Goal: Information Seeking & Learning: Learn about a topic

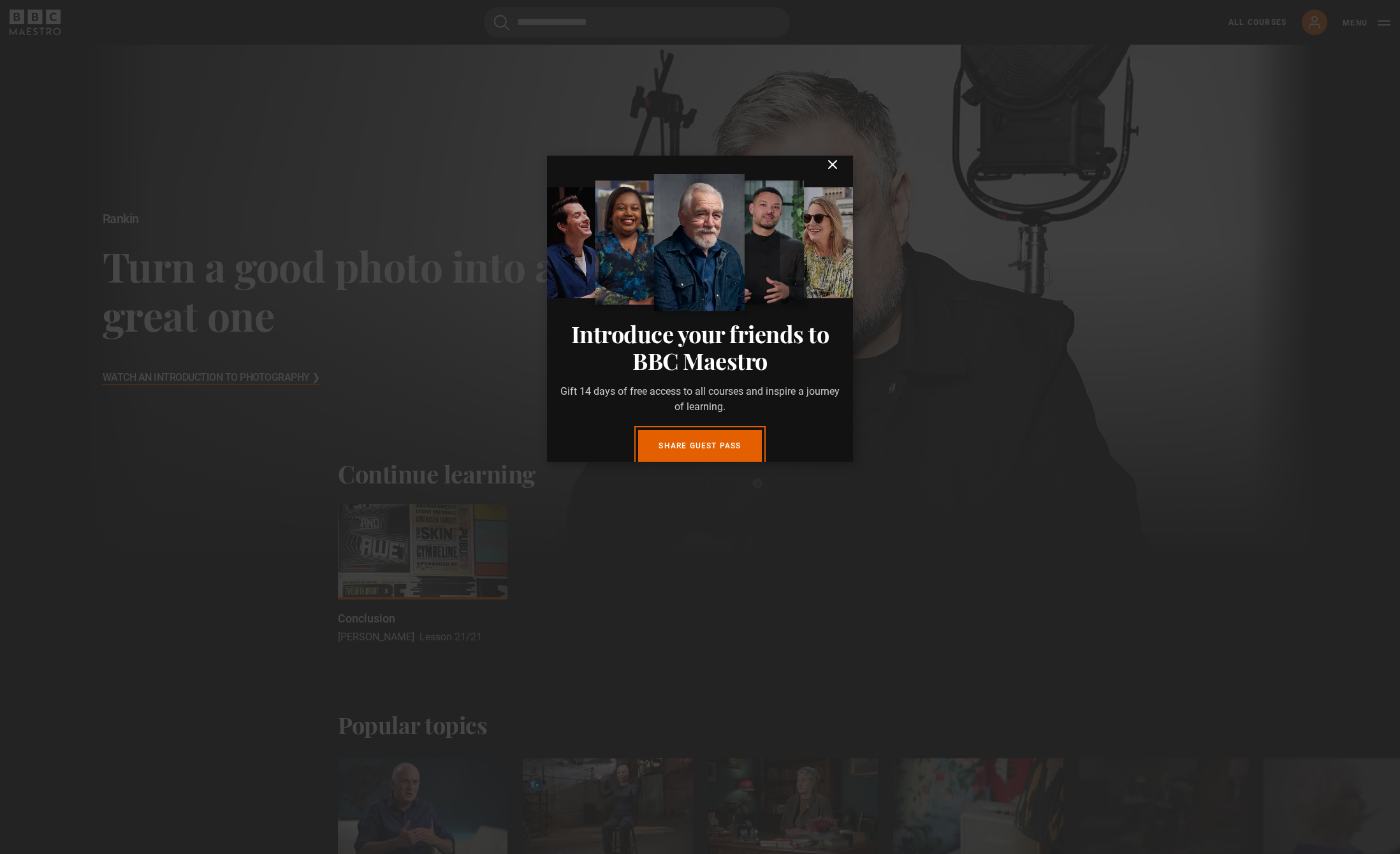
scroll to position [12, 0]
click at [834, 160] on icon "submit" at bounding box center [832, 164] width 15 height 15
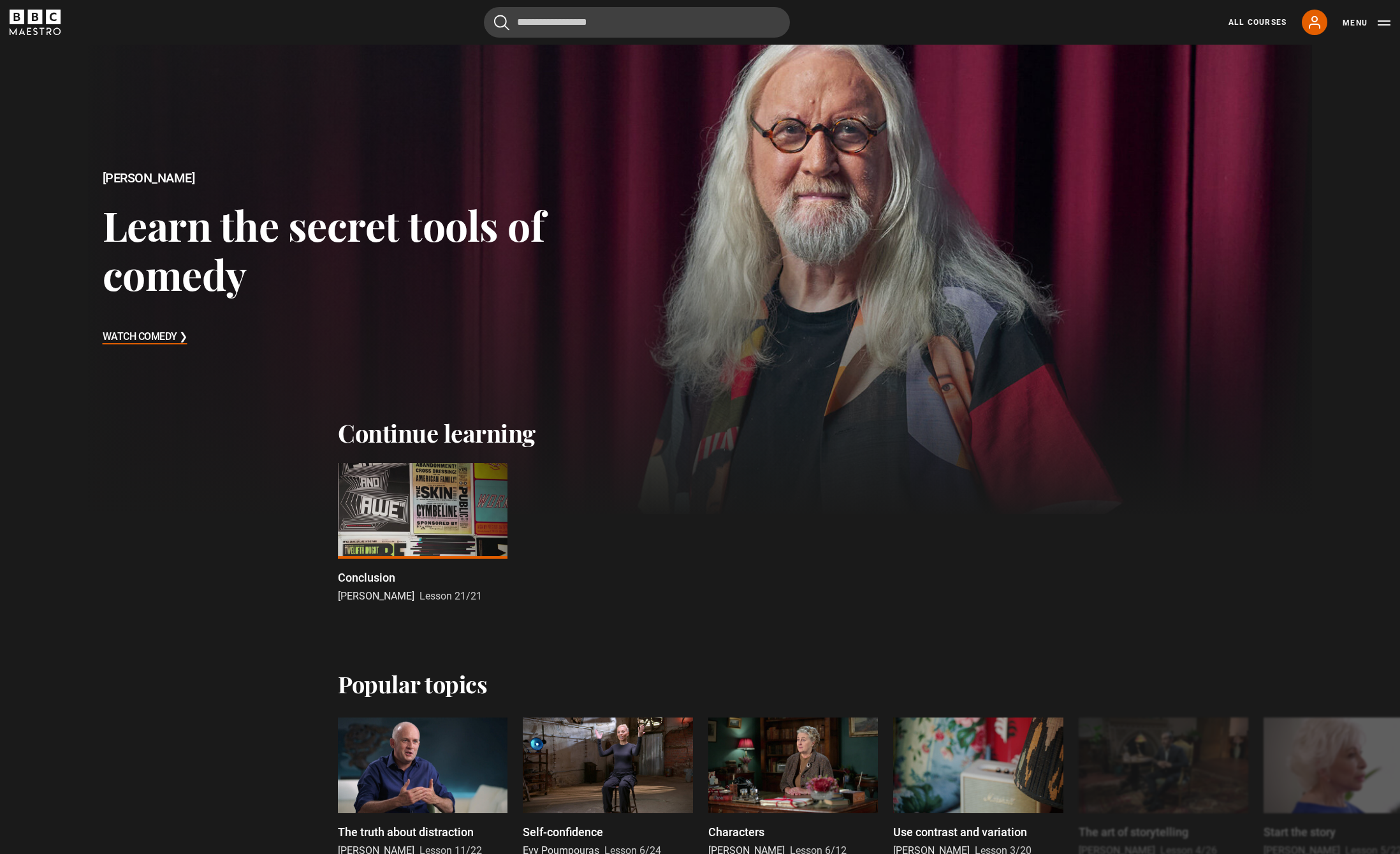
scroll to position [0, 0]
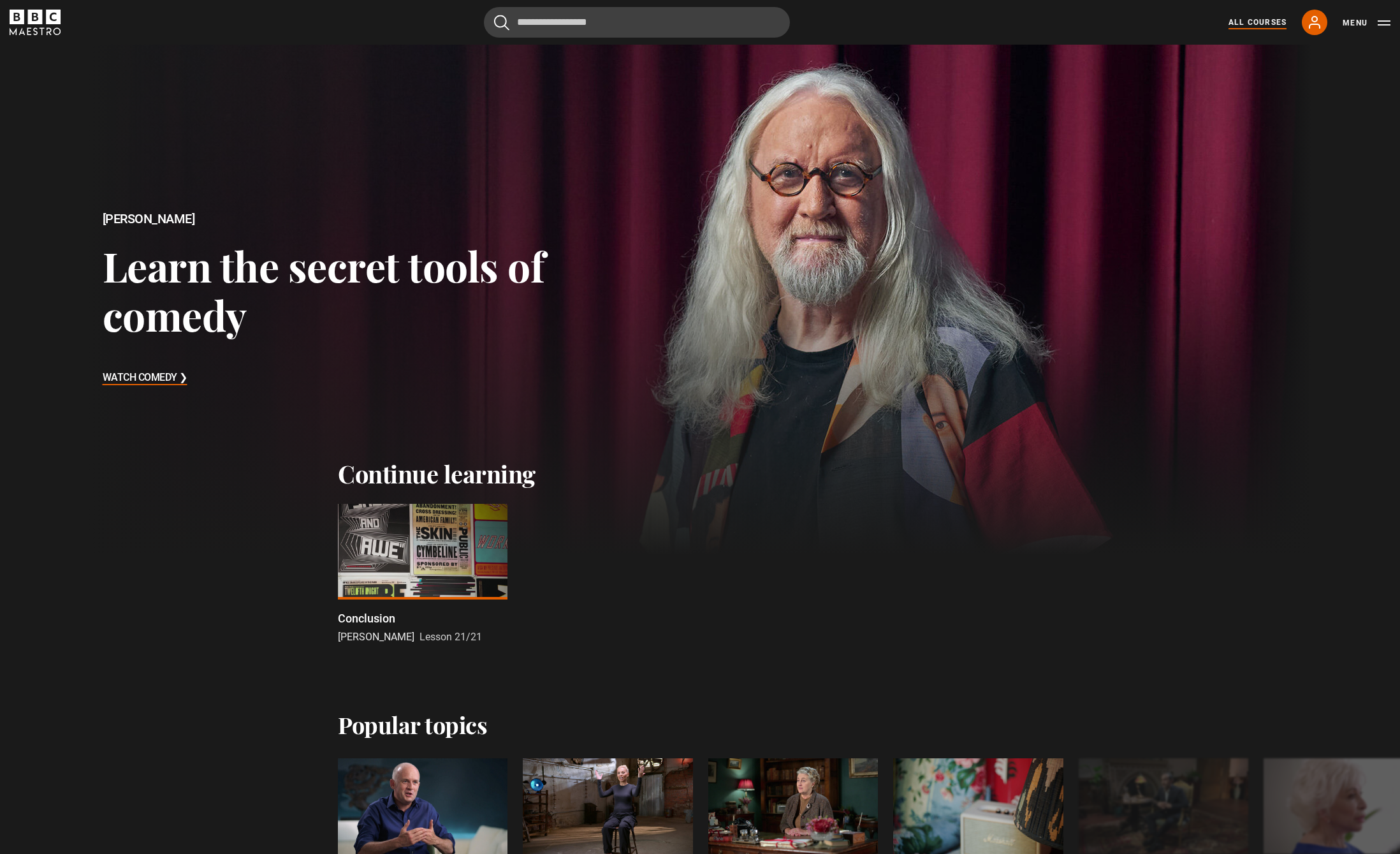
click at [1251, 24] on link "All Courses" at bounding box center [1257, 22] width 58 height 12
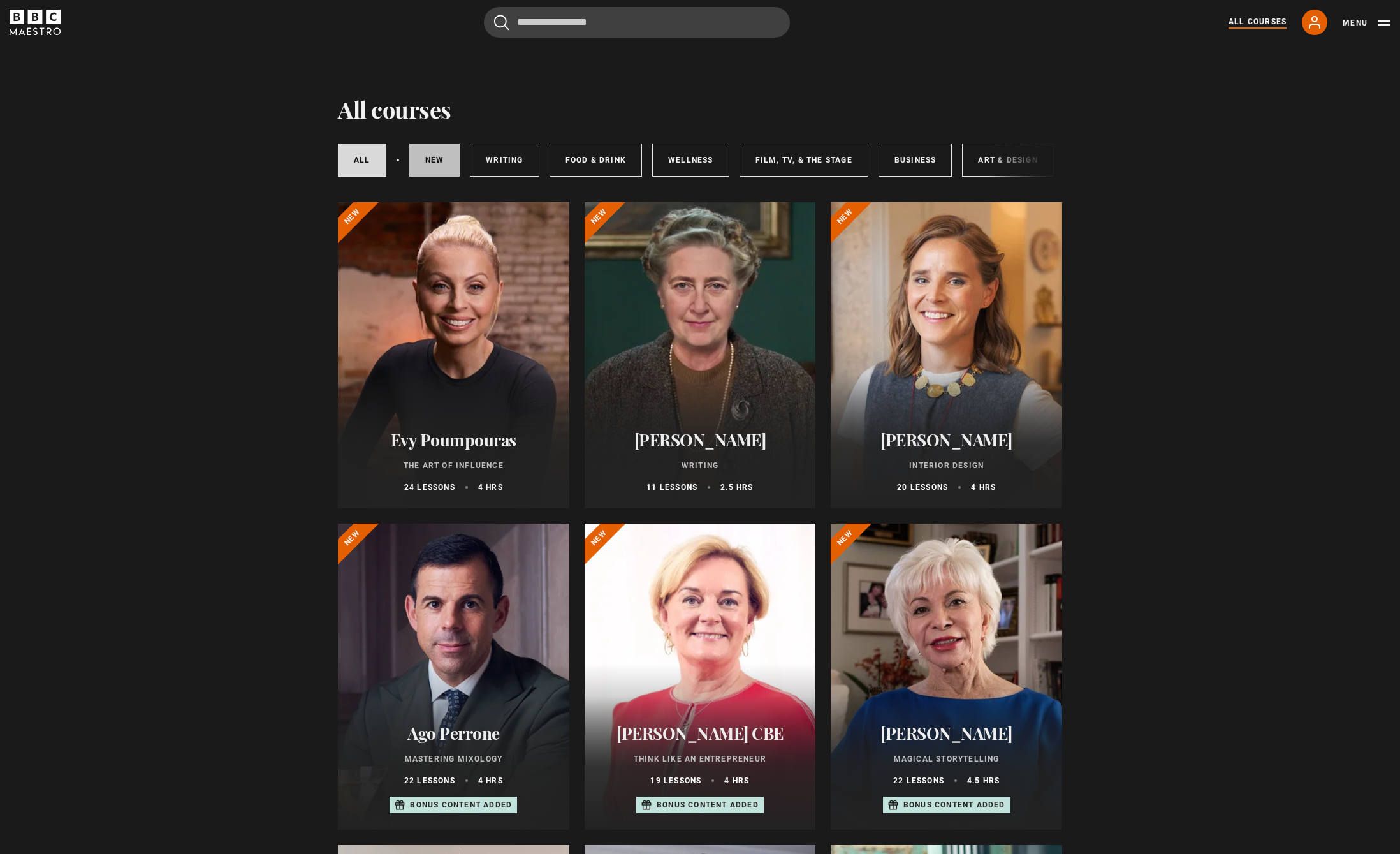
click at [440, 152] on link "New courses" at bounding box center [435, 160] width 51 height 33
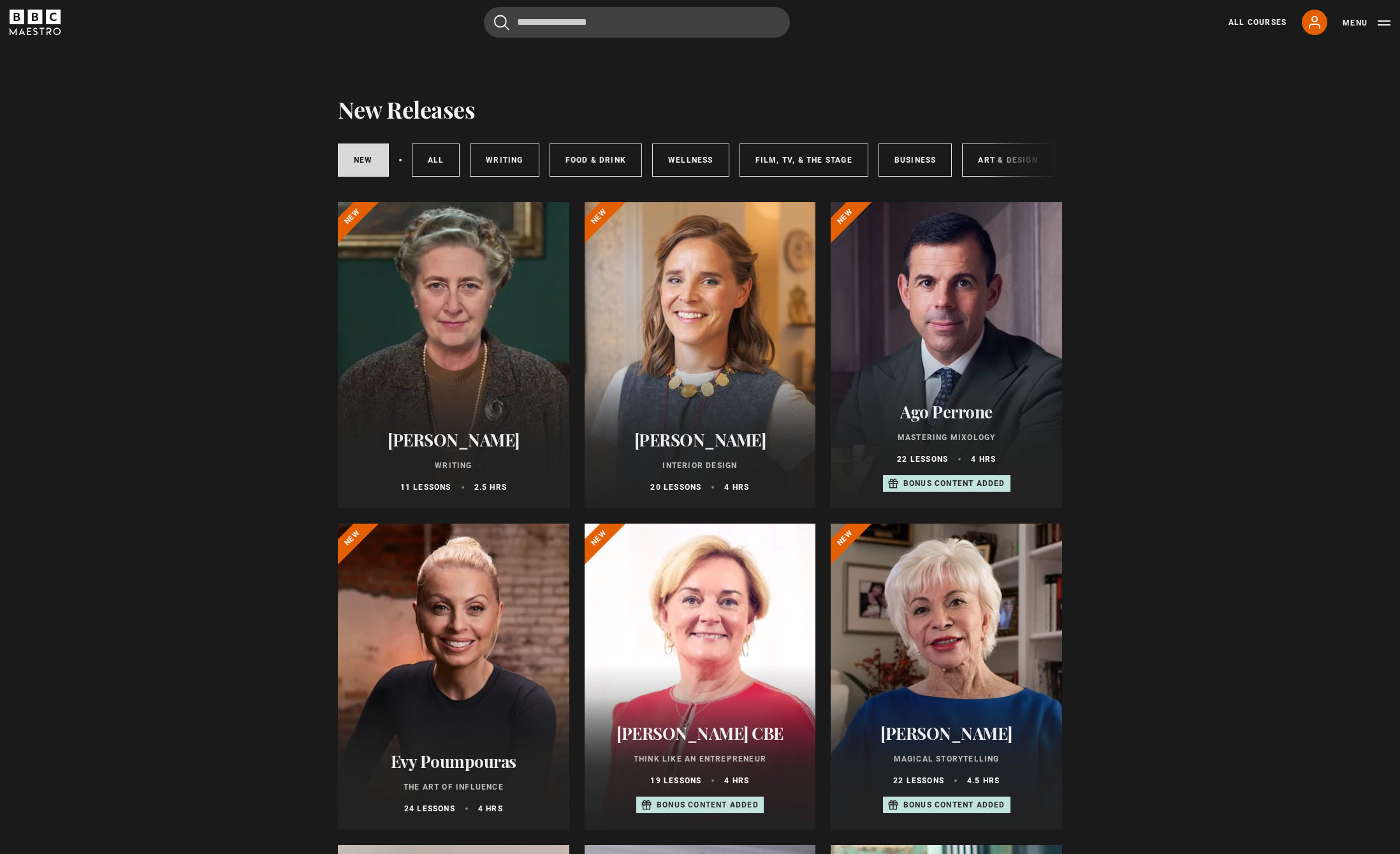
click at [961, 251] on div at bounding box center [946, 355] width 231 height 306
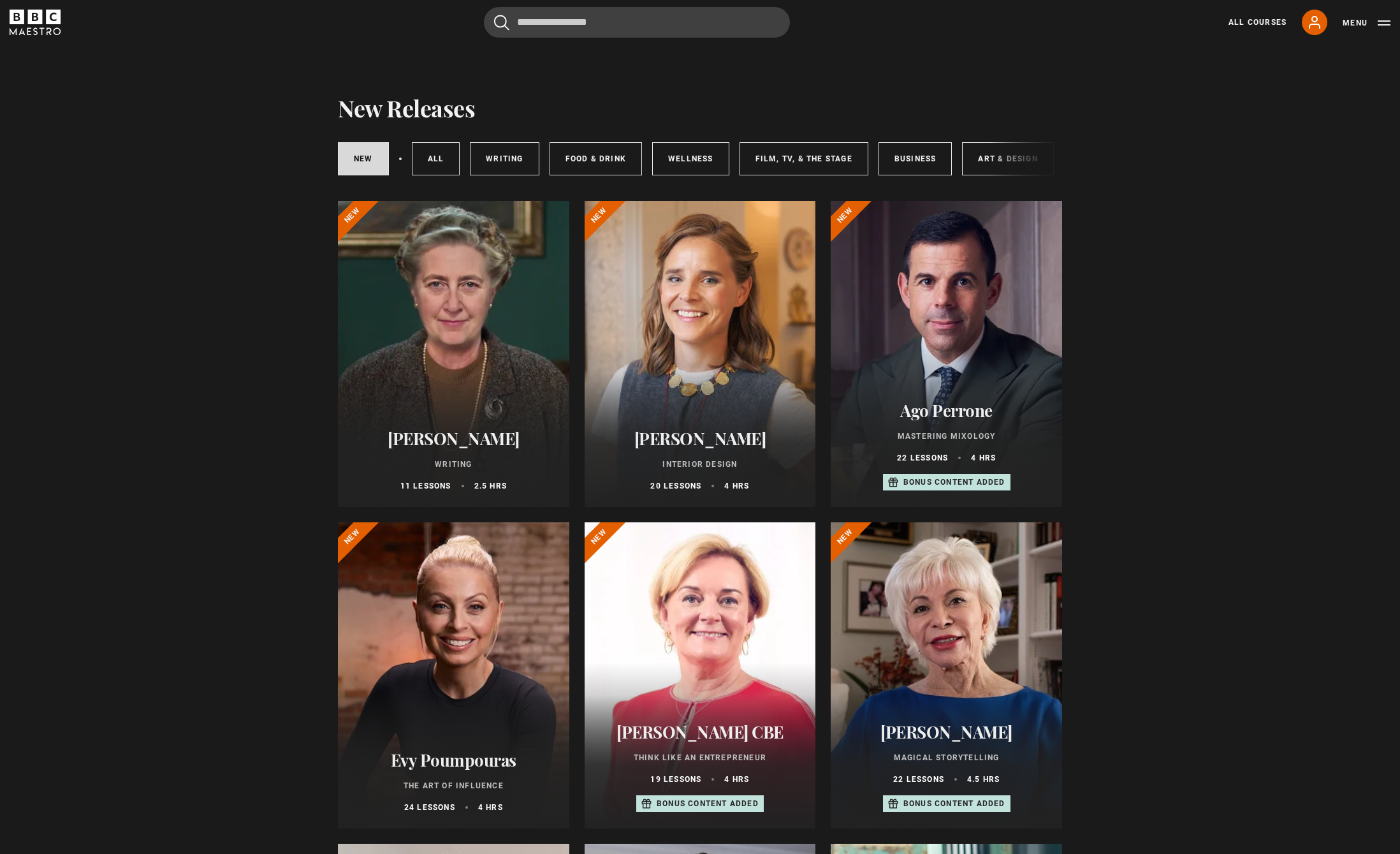
scroll to position [3, 0]
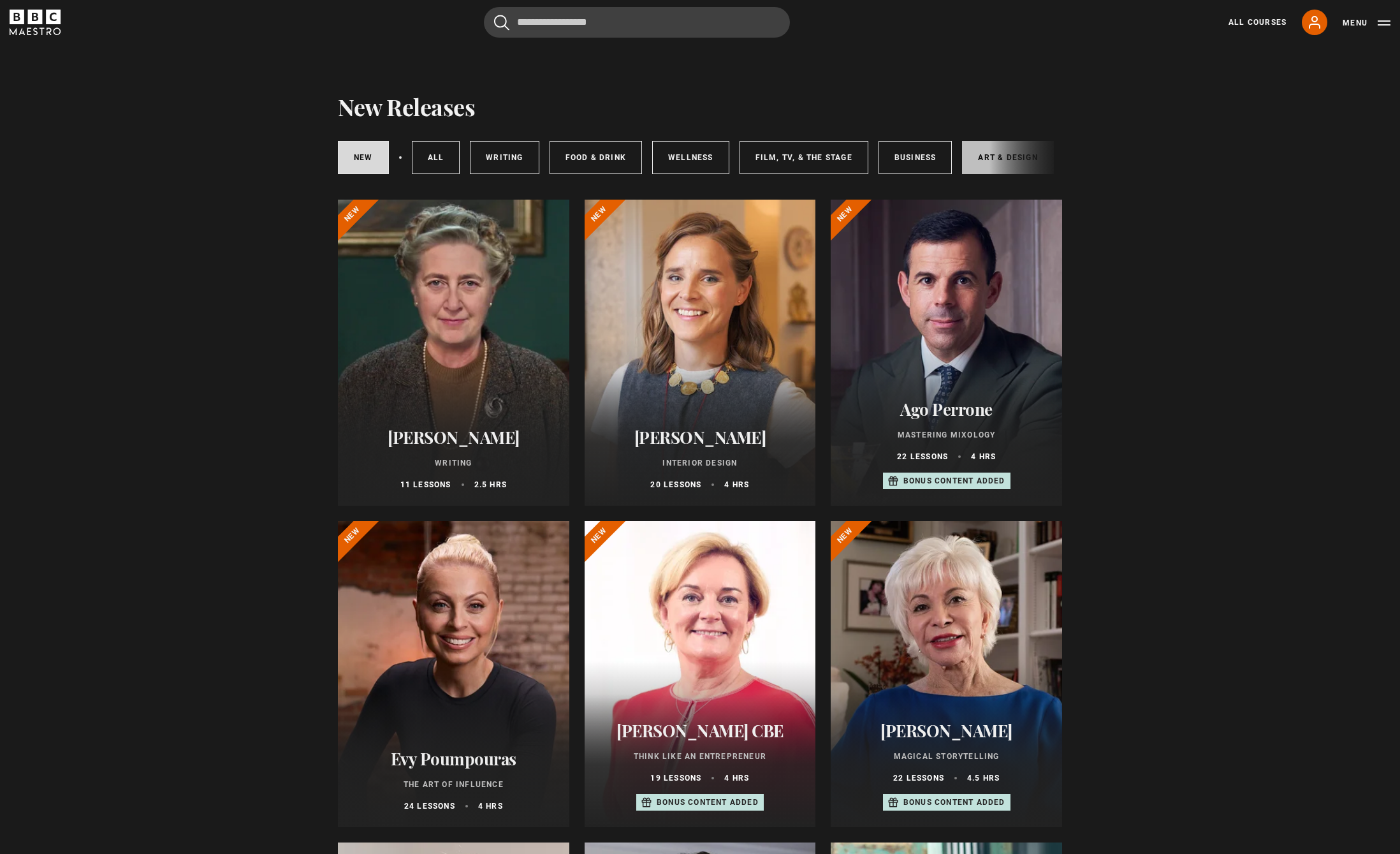
click at [988, 157] on link "Art & Design" at bounding box center [1007, 157] width 91 height 33
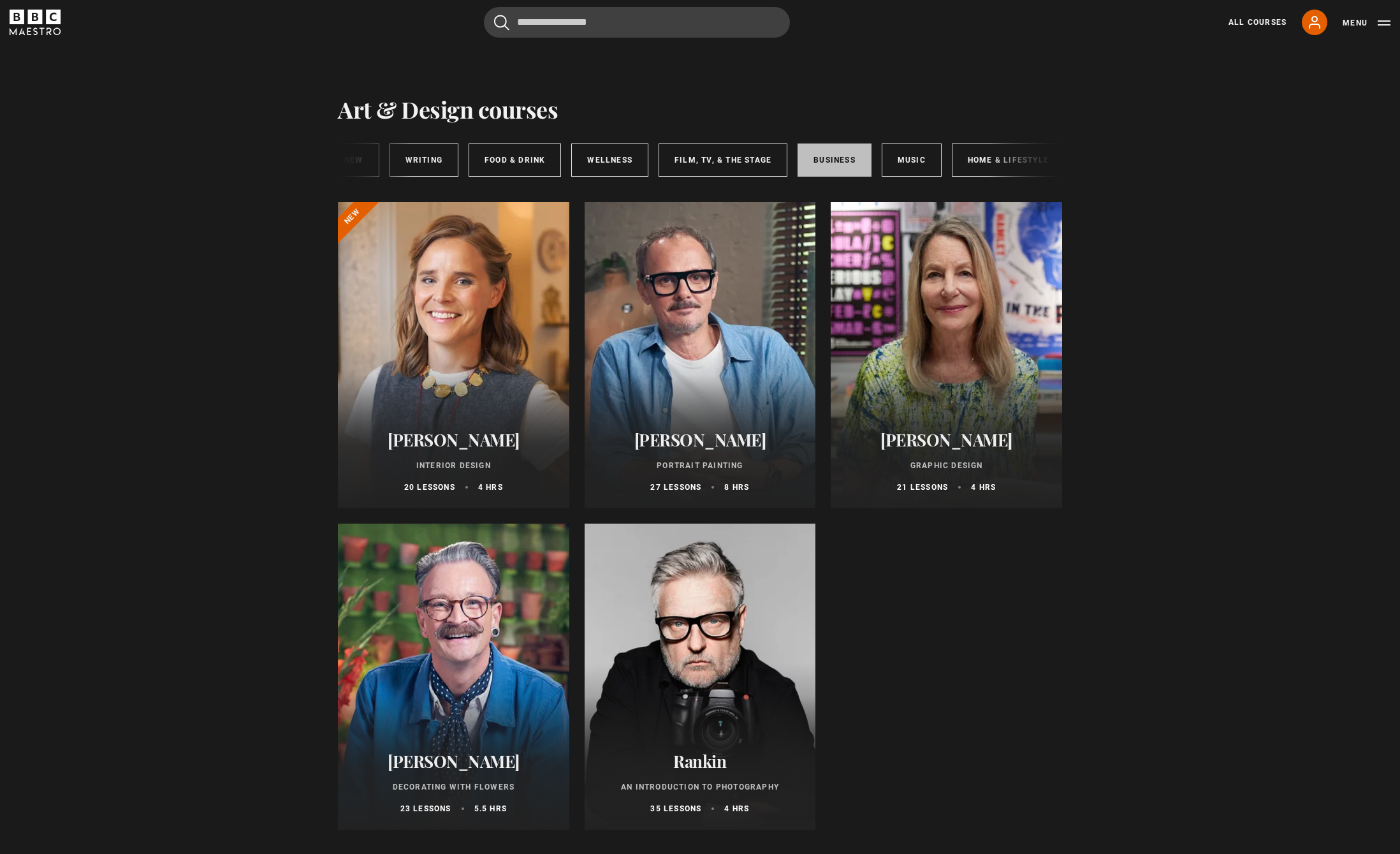
scroll to position [0, 190]
click at [986, 158] on link "Home & Lifestyle" at bounding box center [1000, 160] width 113 height 33
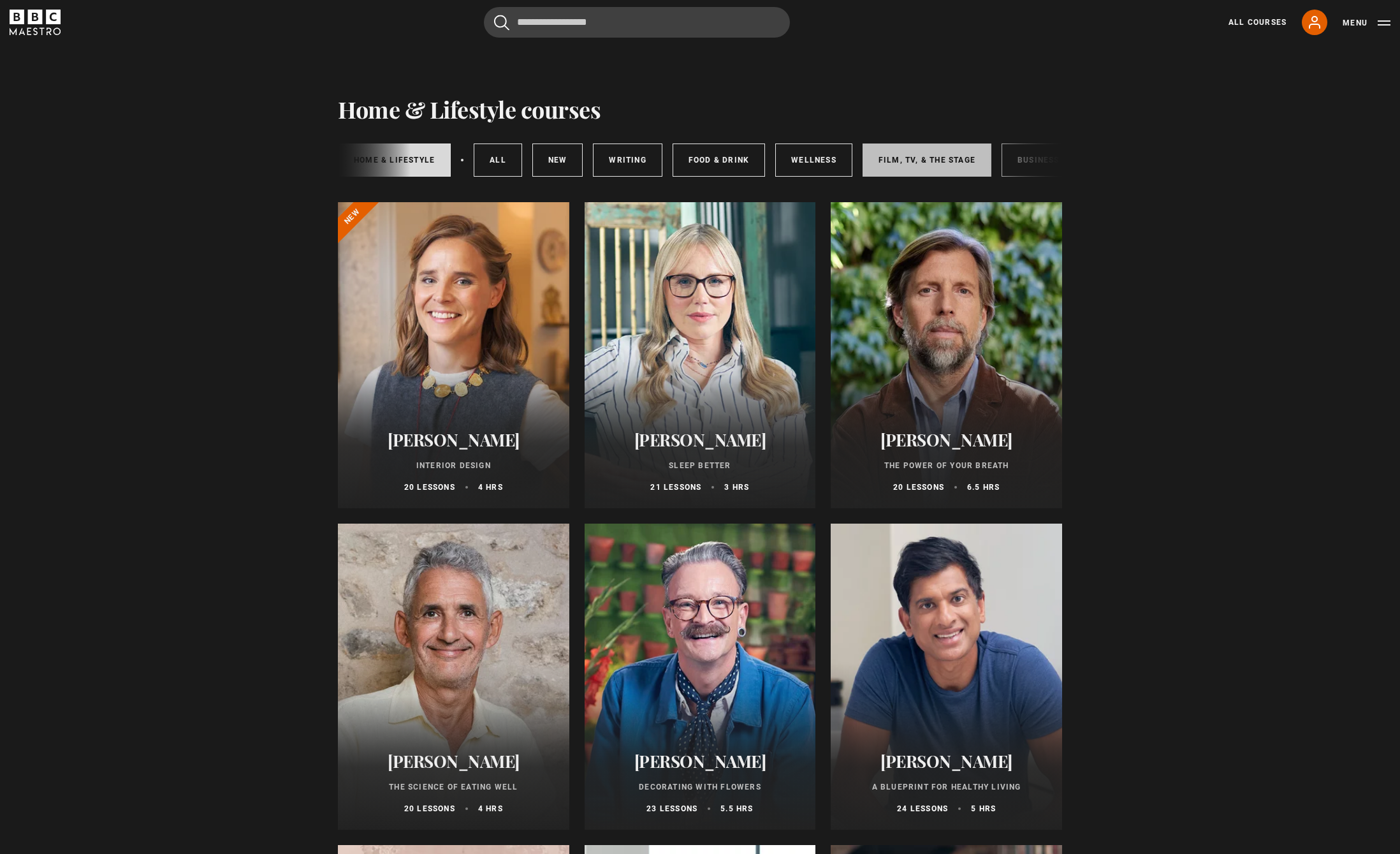
scroll to position [0, 190]
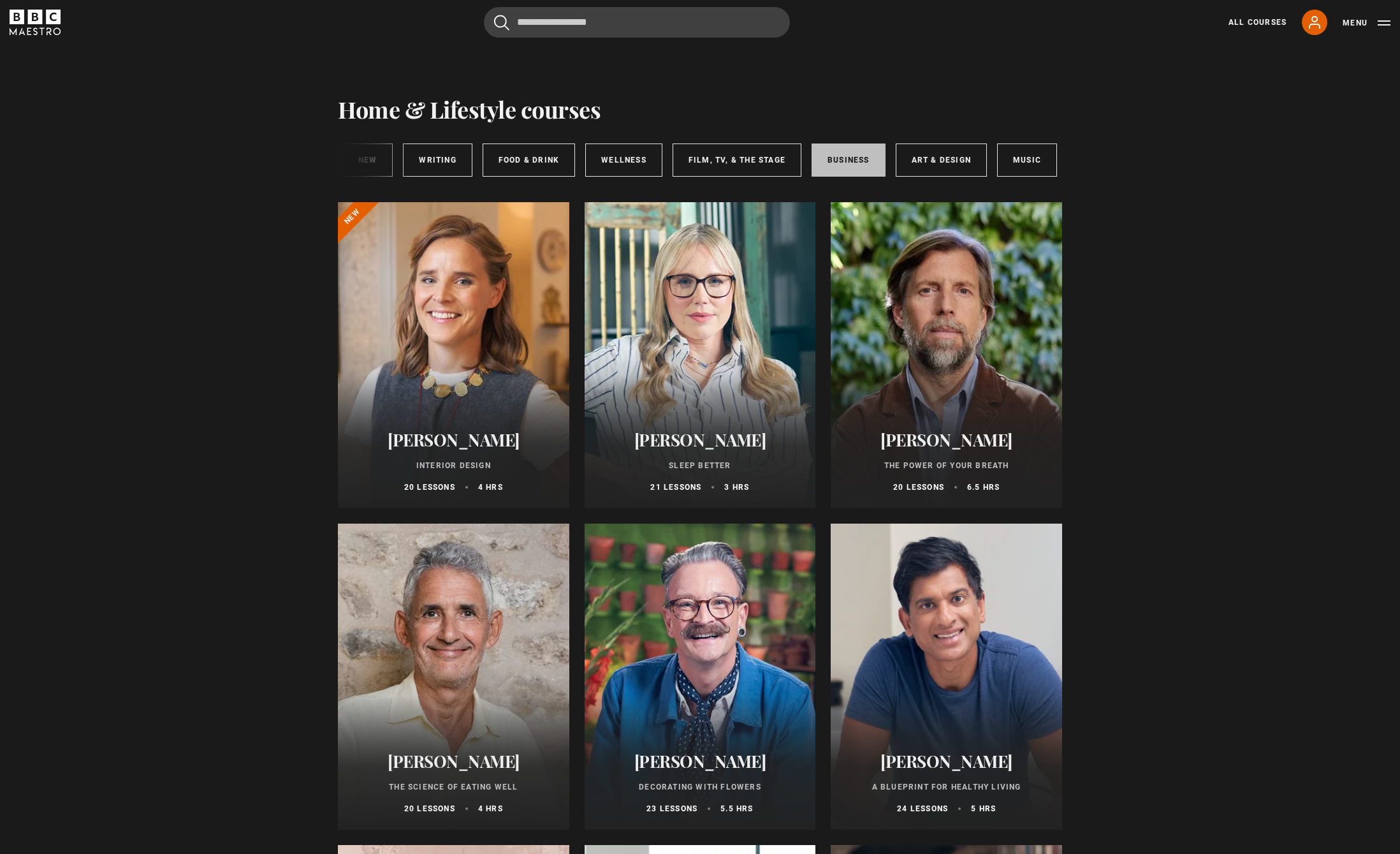
click at [831, 161] on link "Business" at bounding box center [848, 160] width 74 height 33
